Goal: Task Accomplishment & Management: Use online tool/utility

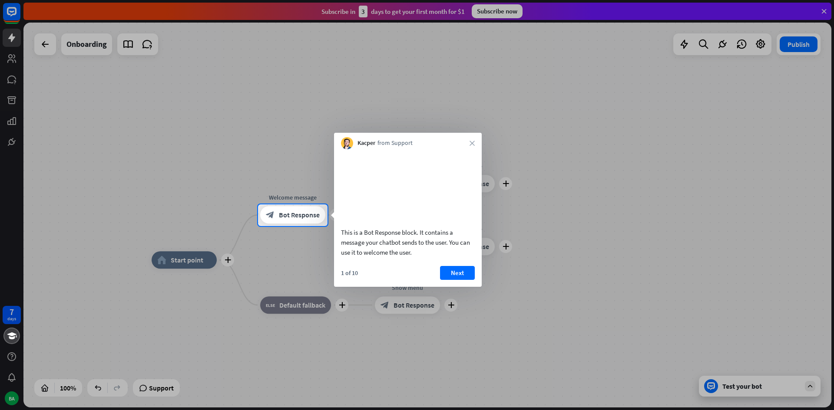
click at [822, 10] on div at bounding box center [417, 102] width 834 height 205
click at [823, 10] on div at bounding box center [417, 102] width 834 height 205
click at [472, 142] on icon "close" at bounding box center [471, 143] width 5 height 5
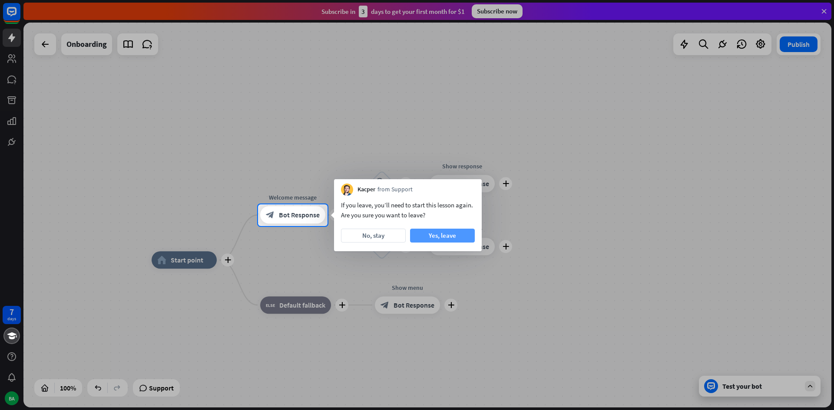
click at [439, 235] on button "Yes, leave" at bounding box center [442, 236] width 65 height 14
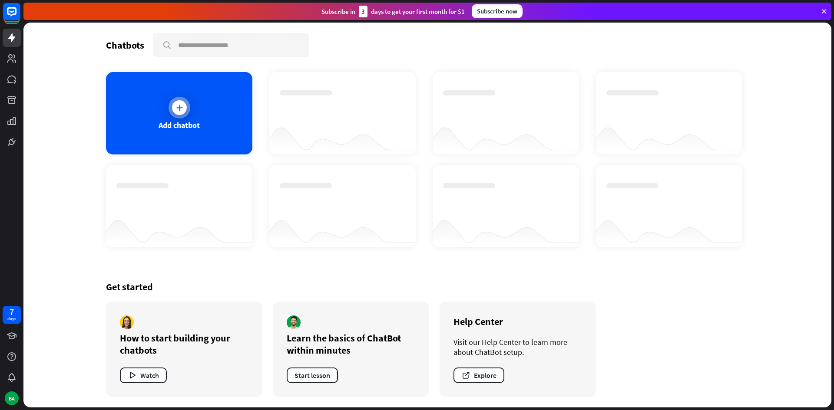
click at [192, 123] on div "Add chatbot" at bounding box center [179, 125] width 41 height 10
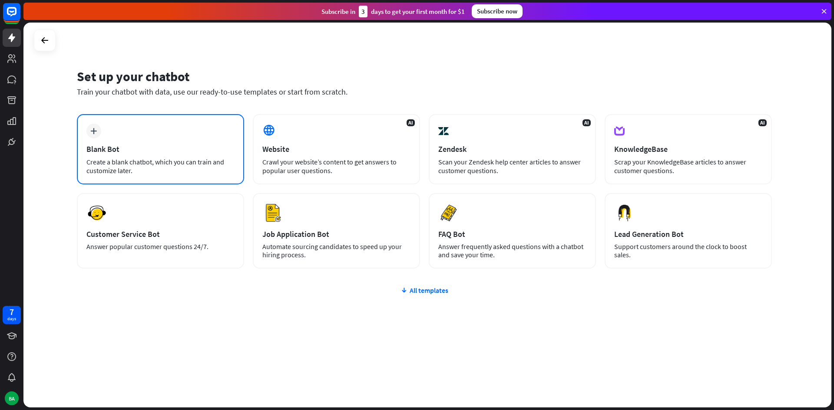
click at [162, 157] on div "plus Blank Bot Create a blank chatbot, which you can train and customize later." at bounding box center [160, 149] width 167 height 70
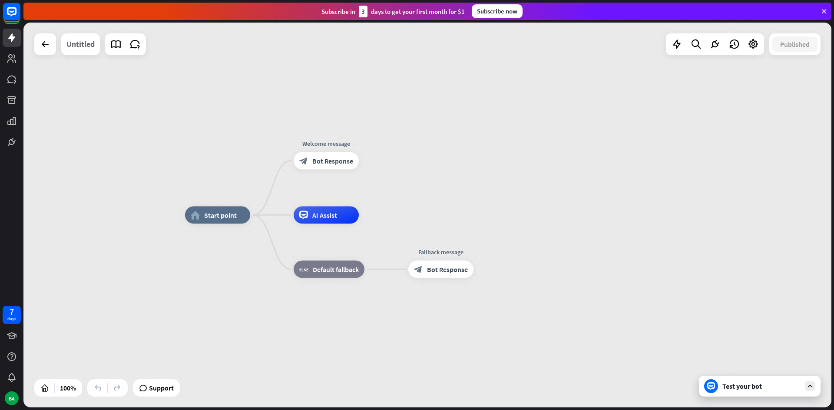
click at [73, 44] on div "Untitled" at bounding box center [80, 44] width 28 height 22
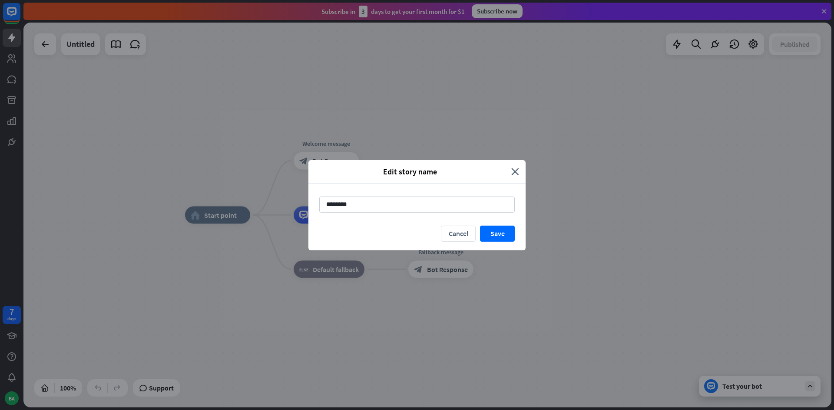
drag, startPoint x: 284, startPoint y: 203, endPoint x: 277, endPoint y: 203, distance: 6.1
click at [277, 203] on div "Edit story name close ******** Cancel Save" at bounding box center [417, 205] width 834 height 410
type input "*****"
click at [509, 234] on button "Save" at bounding box center [497, 234] width 35 height 16
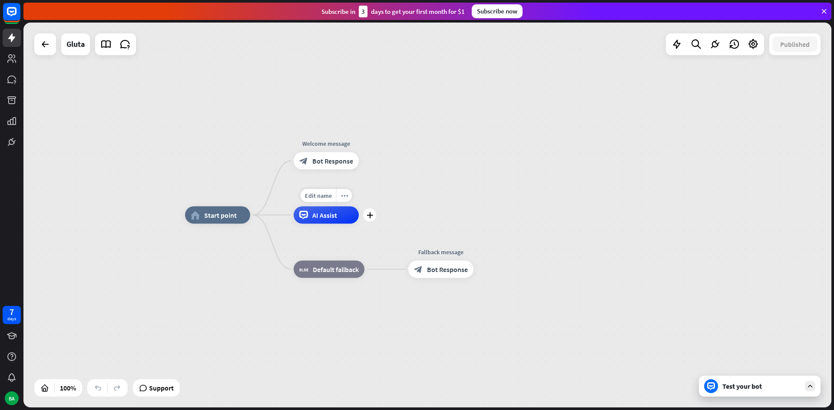
click at [321, 218] on span "AI Assist" at bounding box center [324, 215] width 25 height 9
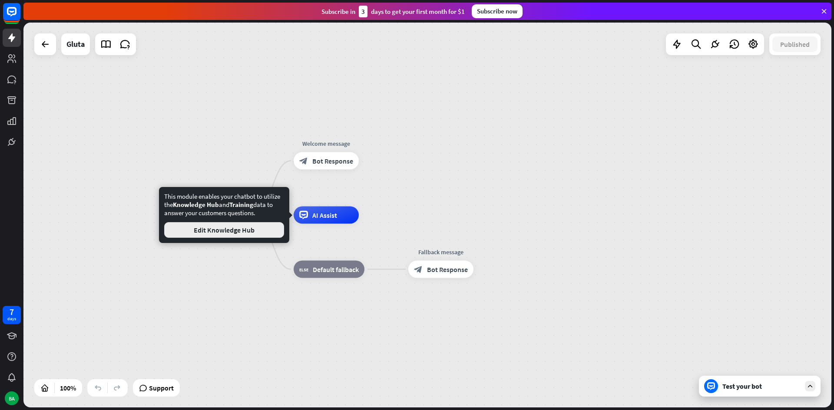
click at [233, 233] on button "Edit Knowledge Hub" at bounding box center [224, 230] width 120 height 16
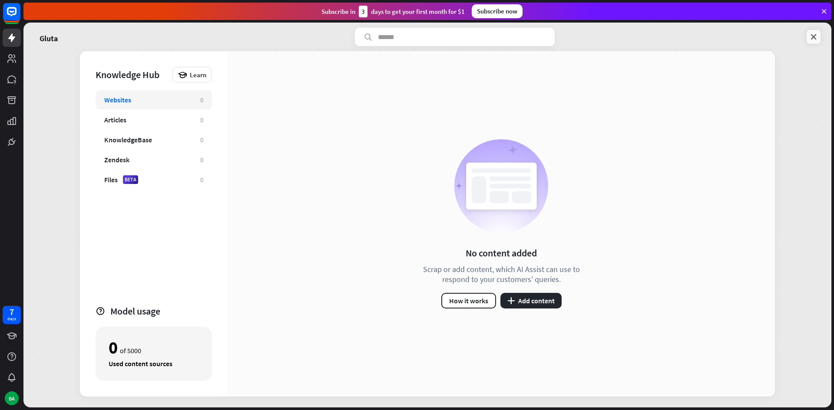
click at [813, 36] on icon at bounding box center [813, 37] width 9 height 9
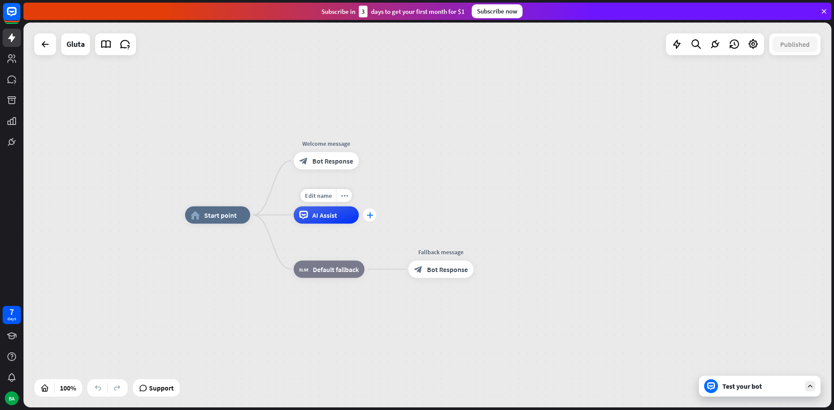
click at [368, 217] on icon "plus" at bounding box center [370, 215] width 7 height 6
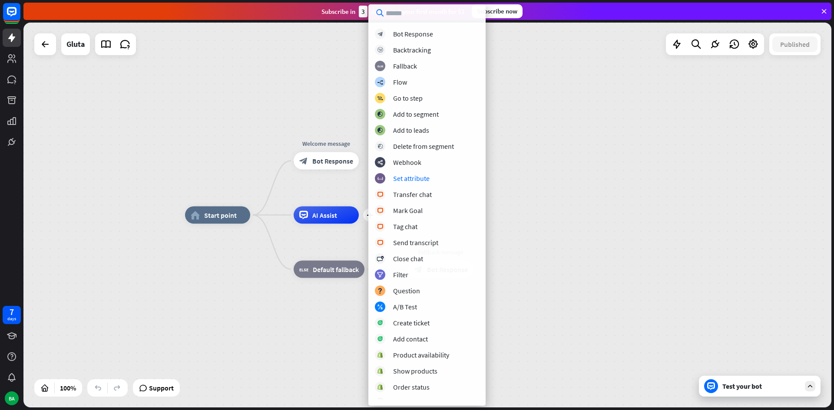
click at [575, 167] on div "home_2 Start point Welcome message block_bot_response Bot Response plus AI Assi…" at bounding box center [427, 215] width 808 height 385
